Goal: Task Accomplishment & Management: Manage account settings

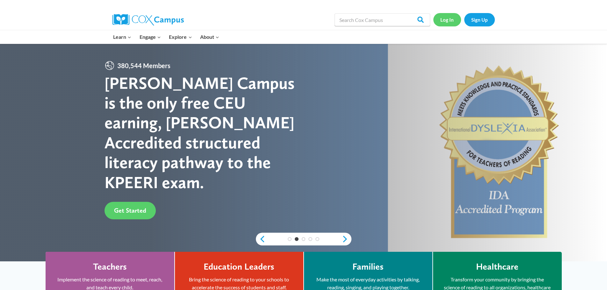
click at [446, 21] on link "Log In" at bounding box center [448, 19] width 28 height 13
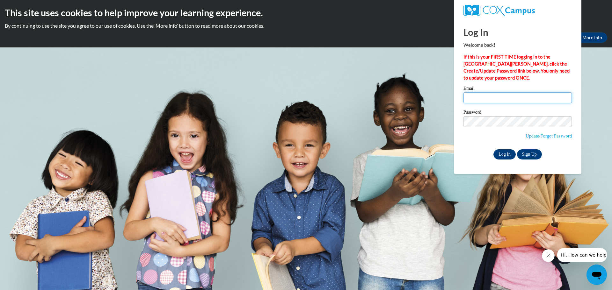
type input "tmseduconsulting@outlook.com"
click at [505, 150] on input "Log In" at bounding box center [505, 155] width 22 height 10
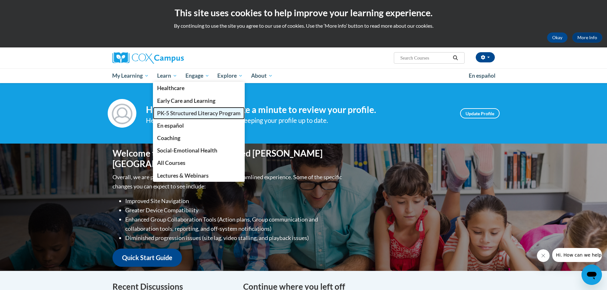
click at [181, 113] on span "PK-5 Structured Literacy Program" at bounding box center [199, 113] width 84 height 7
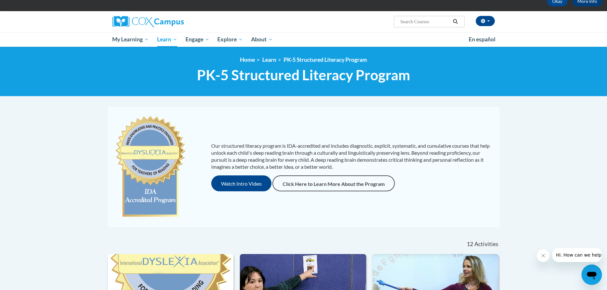
scroll to position [31, 0]
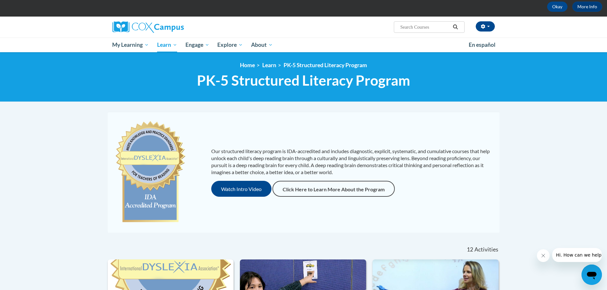
click at [433, 24] on input "Search..." at bounding box center [425, 27] width 51 height 8
type input "[MEDICAL_DATA]"
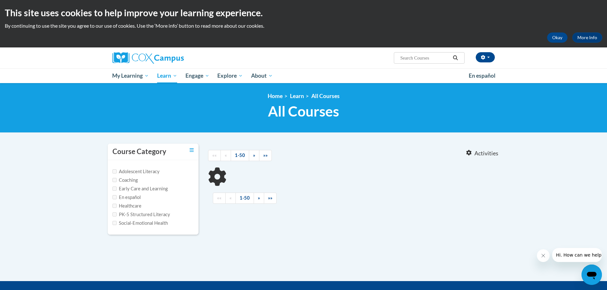
type input "[MEDICAL_DATA]"
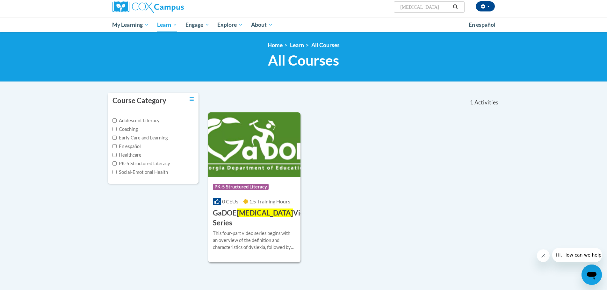
scroll to position [32, 0]
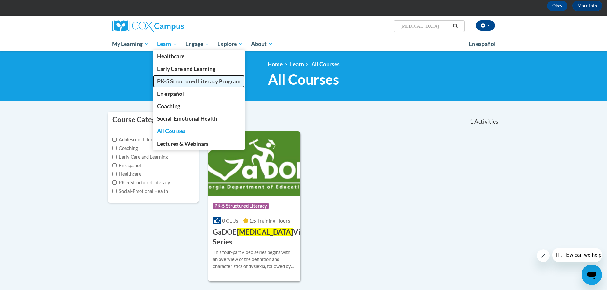
click at [193, 84] on span "PK-5 Structured Literacy Program" at bounding box center [199, 81] width 84 height 7
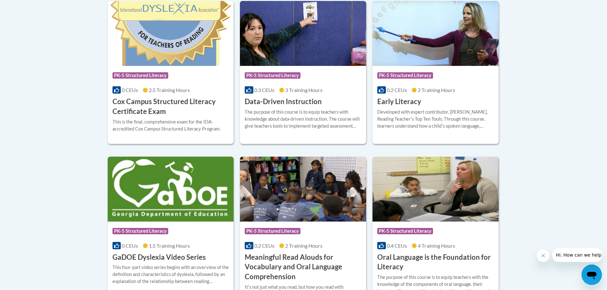
scroll to position [254, 0]
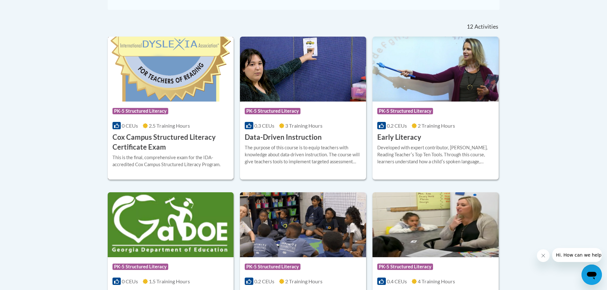
click at [166, 145] on h3 "Cox Campus Structured Literacy Certificate Exam" at bounding box center [171, 143] width 117 height 20
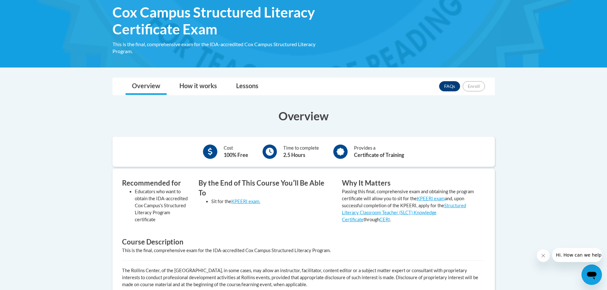
scroll to position [96, 0]
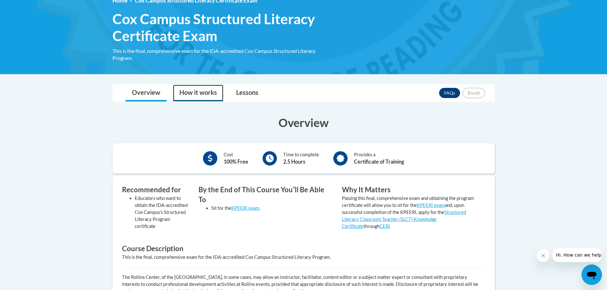
click at [203, 94] on link "How it works" at bounding box center [198, 93] width 50 height 17
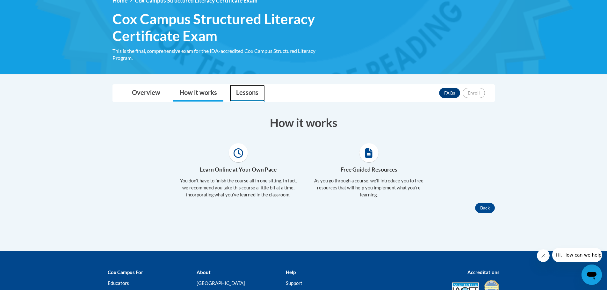
click at [251, 92] on link "Lessons" at bounding box center [247, 93] width 35 height 17
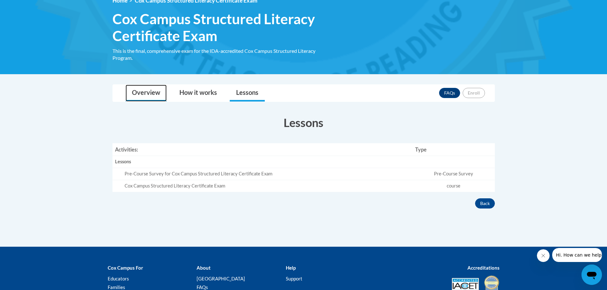
click at [148, 95] on link "Overview" at bounding box center [146, 93] width 41 height 17
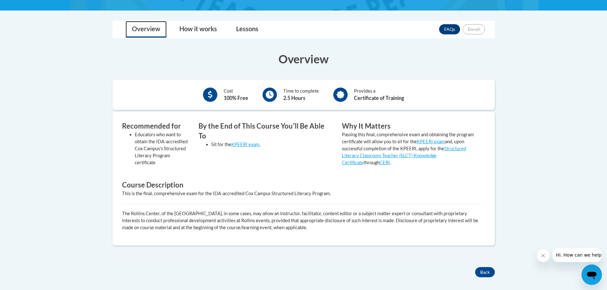
scroll to position [128, 0]
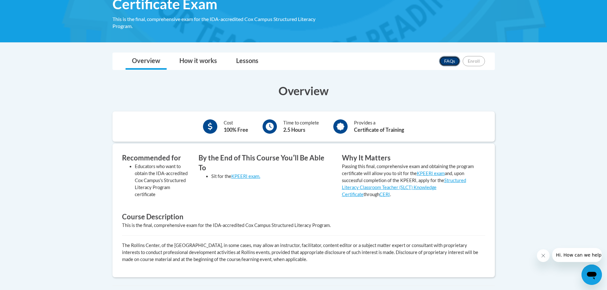
click at [451, 62] on link "FAQs" at bounding box center [449, 61] width 21 height 10
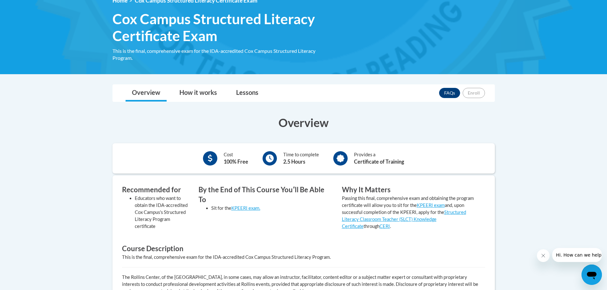
scroll to position [64, 0]
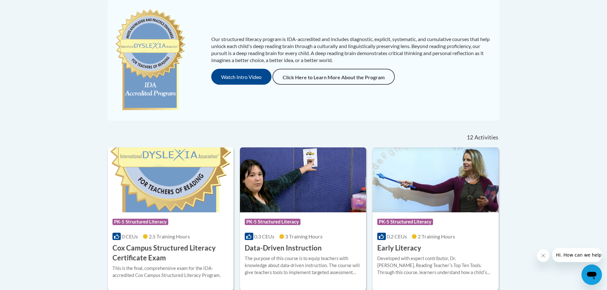
scroll to position [31, 0]
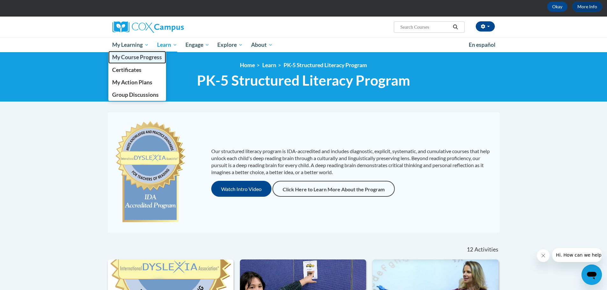
click at [141, 59] on span "My Course Progress" at bounding box center [137, 57] width 50 height 7
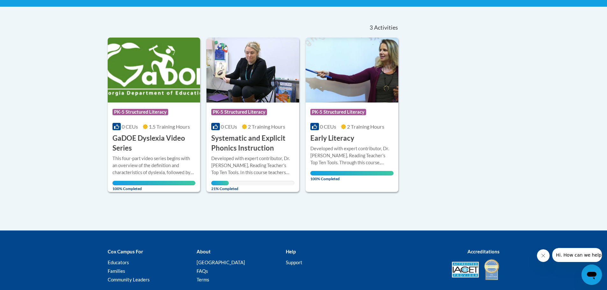
scroll to position [32, 0]
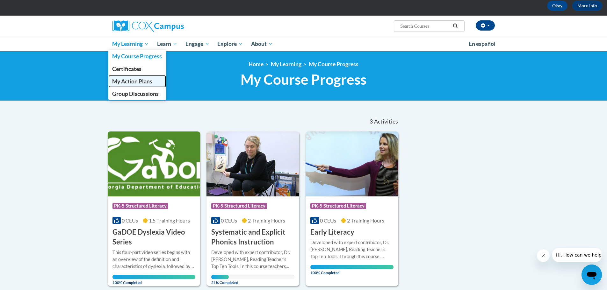
click at [150, 79] on span "My Action Plans" at bounding box center [132, 81] width 40 height 7
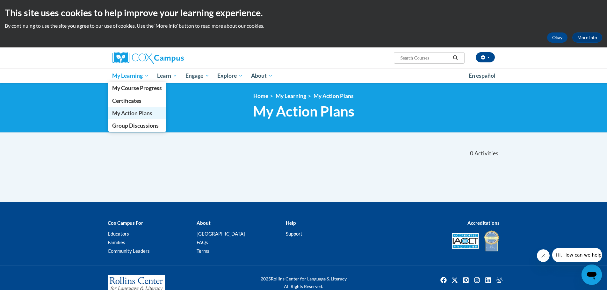
click at [136, 114] on span "My Action Plans" at bounding box center [132, 113] width 40 height 7
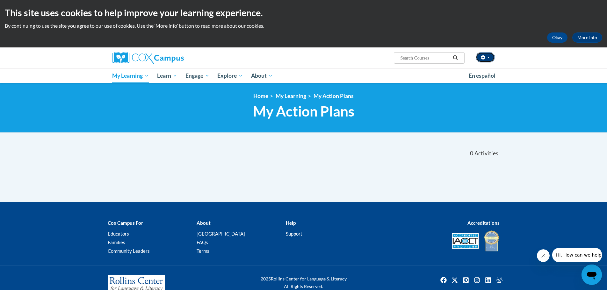
click at [490, 58] on button "button" at bounding box center [485, 57] width 19 height 10
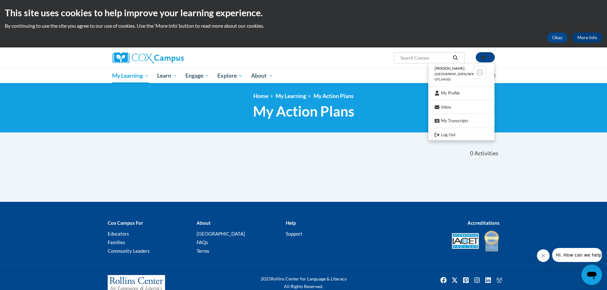
click at [529, 88] on div "<en>My Learning</en><fr>New fr_My Learning</fr><it>New it_My Learning</it><de>N…" at bounding box center [303, 108] width 607 height 50
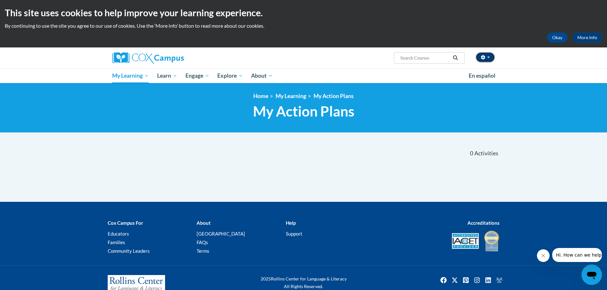
click at [491, 56] on button "button" at bounding box center [485, 57] width 19 height 10
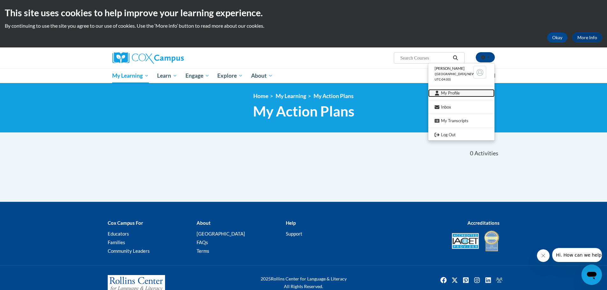
click at [467, 94] on link "My Profile" at bounding box center [462, 93] width 66 height 8
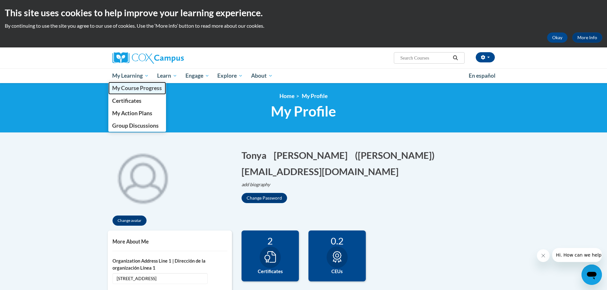
click at [138, 90] on span "My Course Progress" at bounding box center [137, 88] width 50 height 7
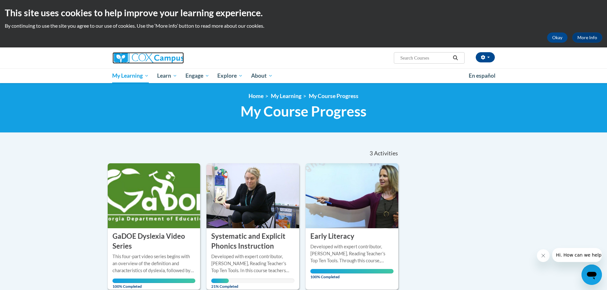
click at [152, 55] on img at bounding box center [148, 57] width 71 height 11
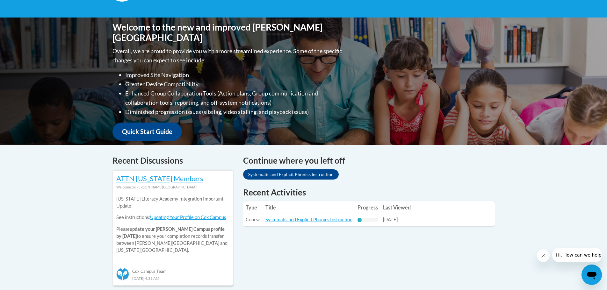
scroll to position [128, 0]
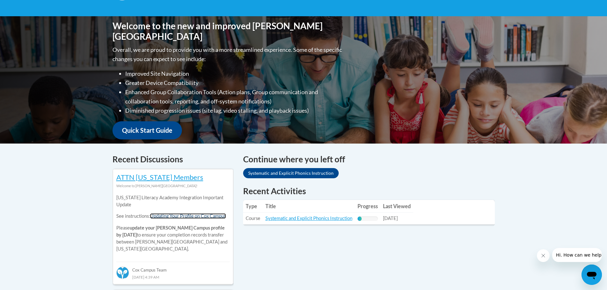
click at [167, 215] on link "Updating Your Profile on Cox Campus" at bounding box center [188, 216] width 76 height 5
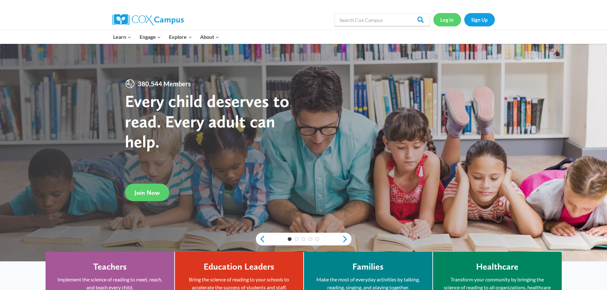
click at [445, 19] on link "Log In" at bounding box center [448, 19] width 28 height 13
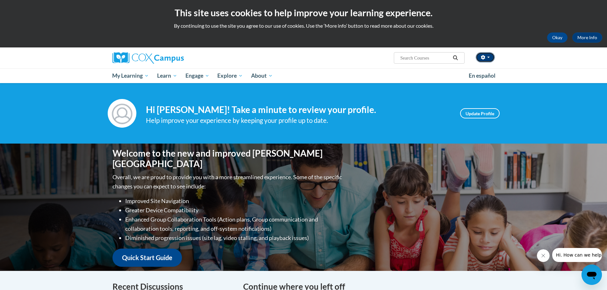
click at [489, 58] on button "button" at bounding box center [485, 57] width 19 height 10
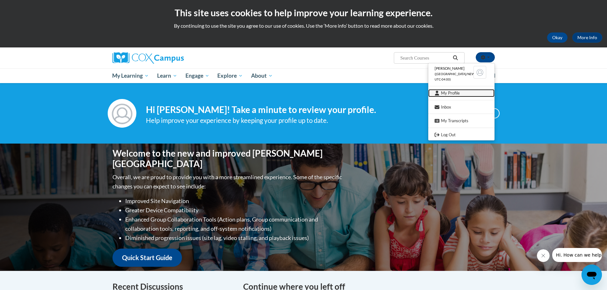
click at [482, 90] on link "My Profile" at bounding box center [462, 93] width 66 height 8
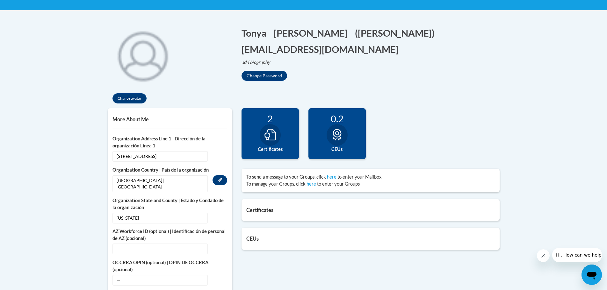
scroll to position [159, 0]
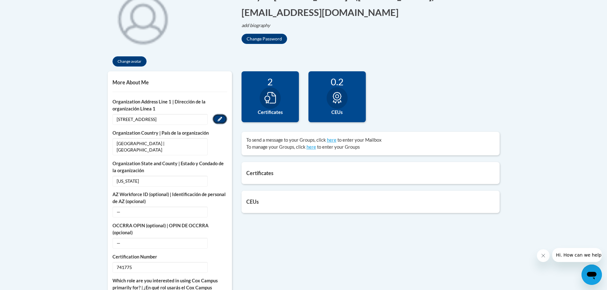
click at [222, 120] on button "Edit" at bounding box center [220, 119] width 15 height 10
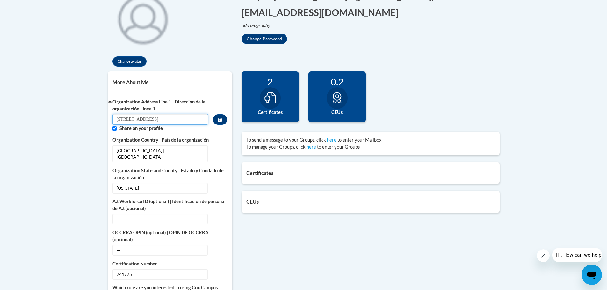
click at [172, 121] on input "6425 Powers Ferry Rd Suite 197 Atlanta, GA 30339" at bounding box center [161, 119] width 96 height 11
paste input "One College Drive Brunswick, GA 31520"
type input "One College Drive Brunswick, GA 31520"
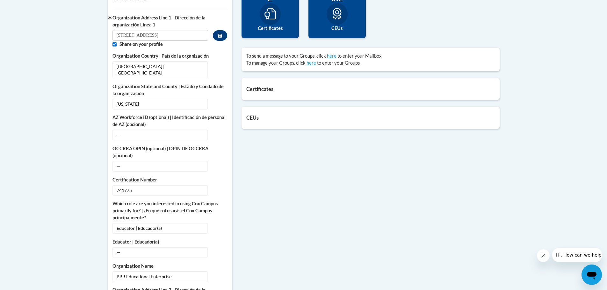
scroll to position [255, 0]
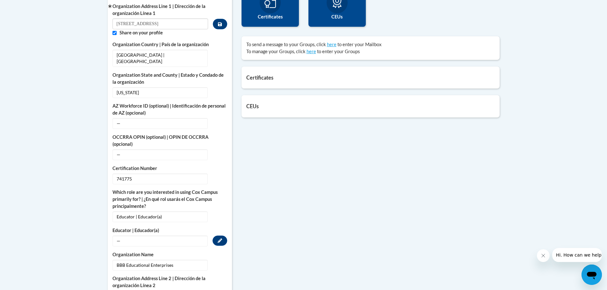
click at [130, 236] on span "—" at bounding box center [160, 241] width 95 height 11
click at [217, 236] on button "Edit" at bounding box center [220, 241] width 15 height 10
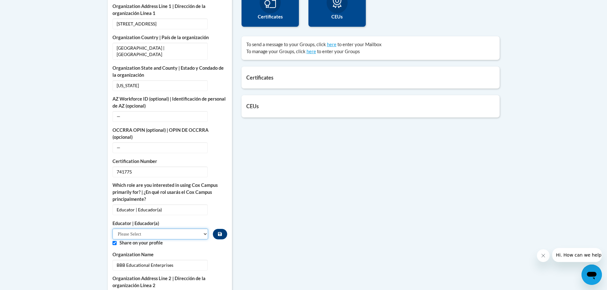
click at [188, 234] on select "Please Select Early Learning/Daycare Teacher/Family Home Care Provider | Maestr…" at bounding box center [161, 234] width 96 height 11
select select "67563ca1-16dc-4830-a7b3-94a34bed3689"
click at [113, 229] on select "Please Select Early Learning/Daycare Teacher/Family Home Care Provider | Maestr…" at bounding box center [161, 234] width 96 height 11
click at [90, 241] on body "This site uses cookies to help improve your learning experience. By continuing …" at bounding box center [303, 207] width 607 height 924
click at [143, 266] on span "BBB Educational Enterprises" at bounding box center [160, 265] width 95 height 11
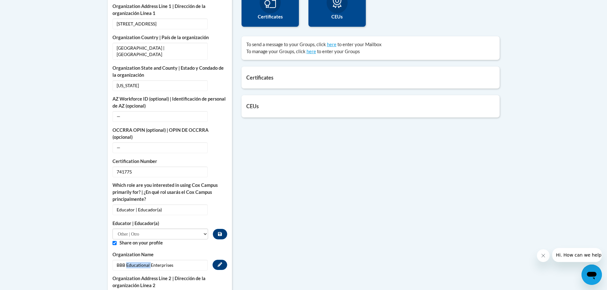
click at [143, 266] on span "BBB Educational Enterprises" at bounding box center [160, 265] width 95 height 11
click at [226, 265] on button "Edit" at bounding box center [220, 265] width 15 height 10
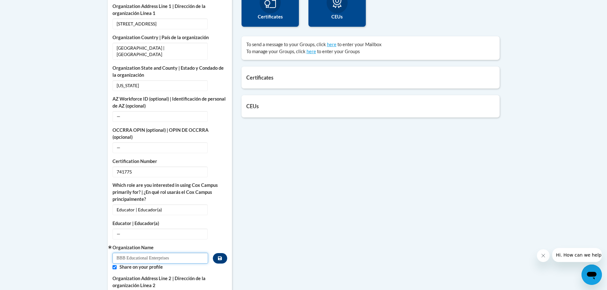
click at [161, 258] on input "BBB Educational Enterprises" at bounding box center [161, 258] width 96 height 11
click at [161, 257] on input "BBB Educational Enterprises" at bounding box center [161, 258] width 96 height 11
type input "College of Coastal Georgia"
click at [91, 246] on body "This site uses cookies to help improve your learning experience. By continuing …" at bounding box center [303, 207] width 607 height 924
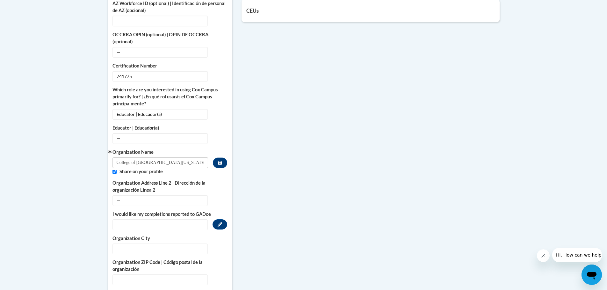
scroll to position [383, 0]
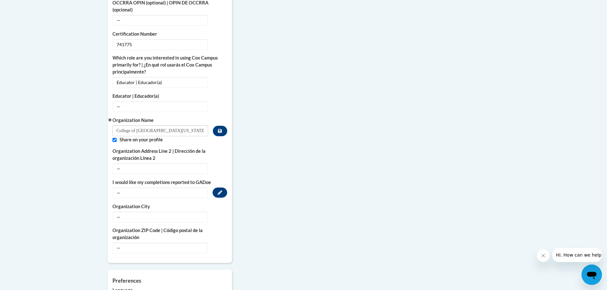
click at [181, 195] on span "—" at bounding box center [160, 193] width 95 height 11
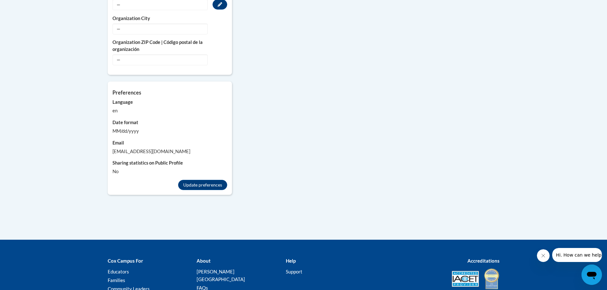
scroll to position [574, 0]
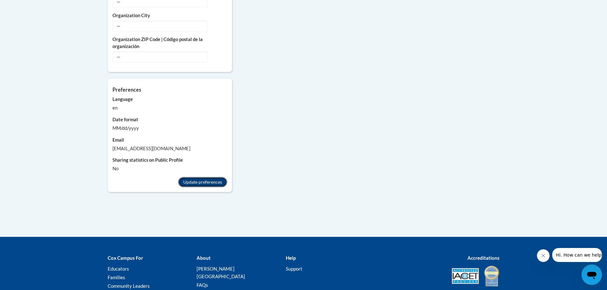
click at [210, 184] on button "Update preferences" at bounding box center [202, 182] width 49 height 10
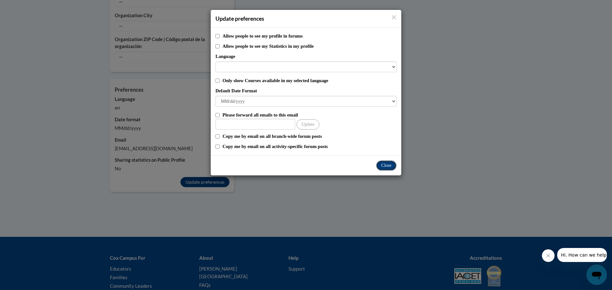
click at [385, 167] on button "Close" at bounding box center [386, 166] width 20 height 10
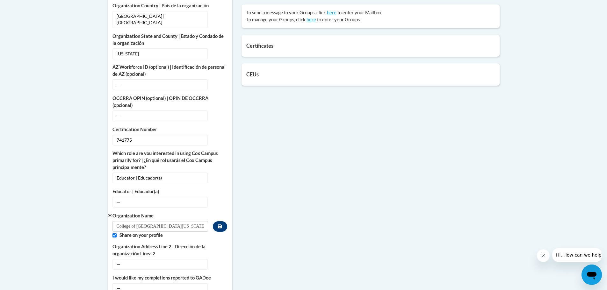
scroll to position [128, 0]
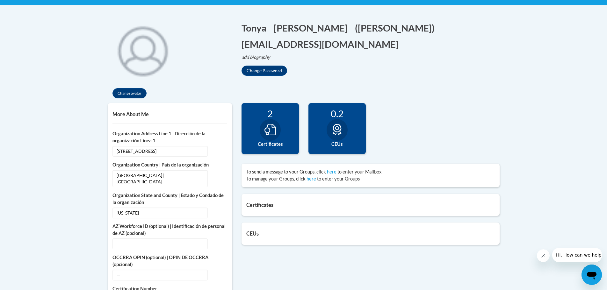
click at [451, 93] on div "Change avatar Tonya Edit Screen Name Tonya Save Smith Edit Screen Name Smith Sa…" at bounding box center [304, 59] width 402 height 88
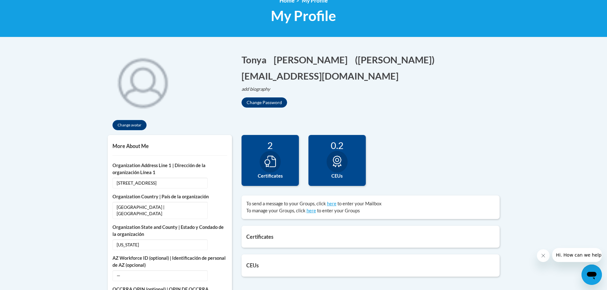
scroll to position [0, 0]
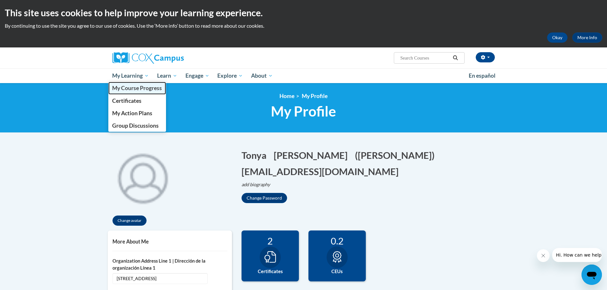
click at [129, 87] on span "My Course Progress" at bounding box center [137, 88] width 50 height 7
